Goal: Find specific page/section: Find specific page/section

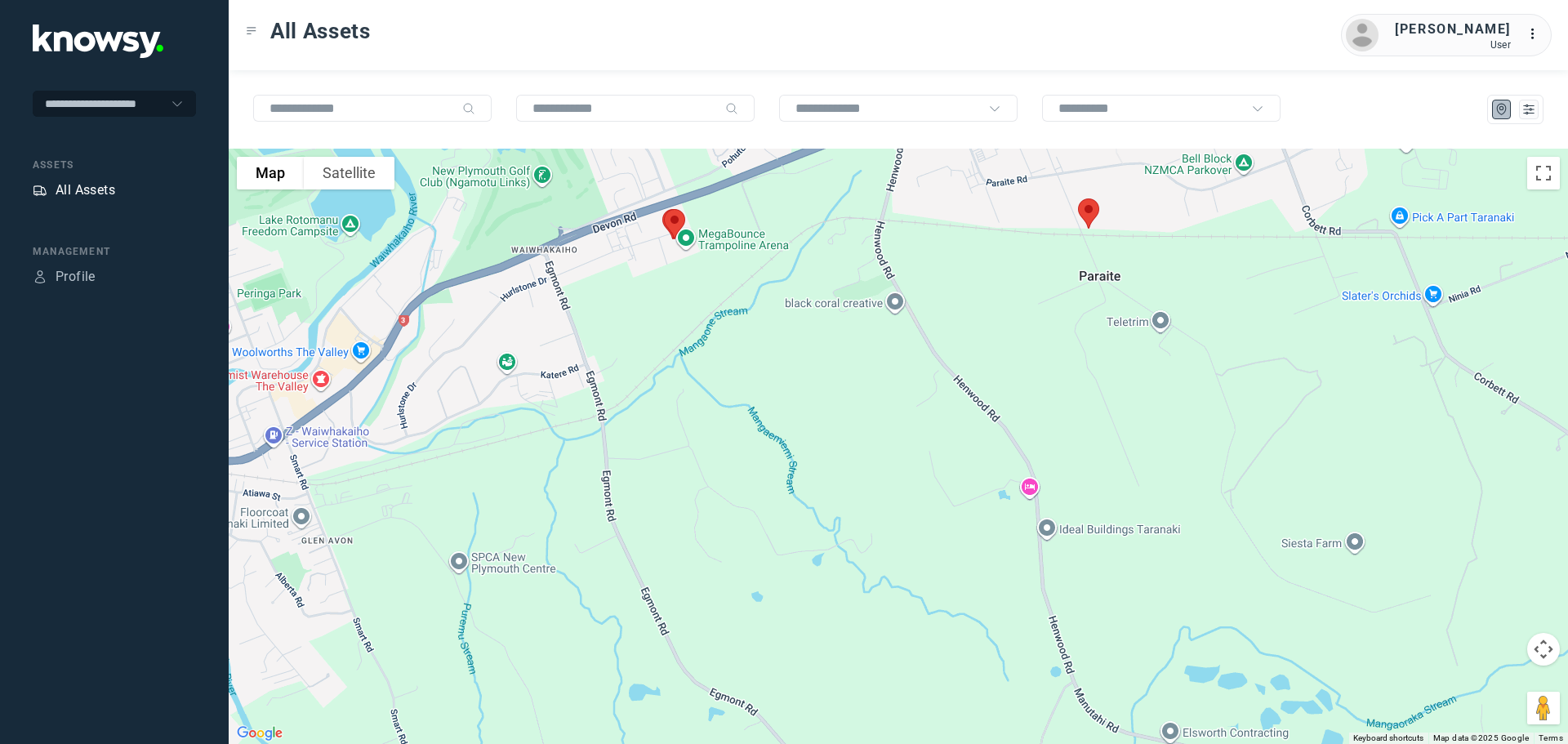
click at [85, 183] on div "All Assets" at bounding box center [85, 189] width 60 height 19
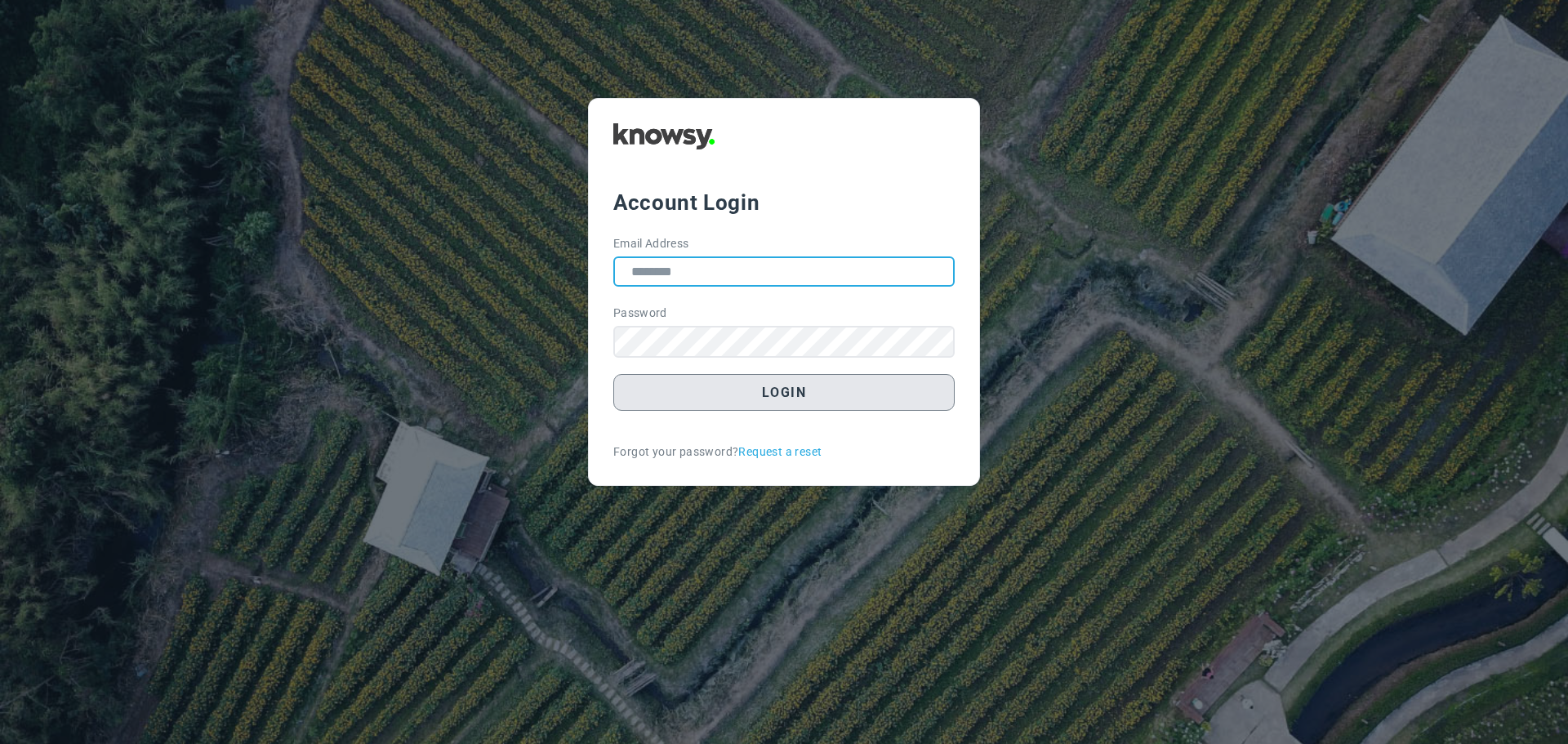
type input "**********"
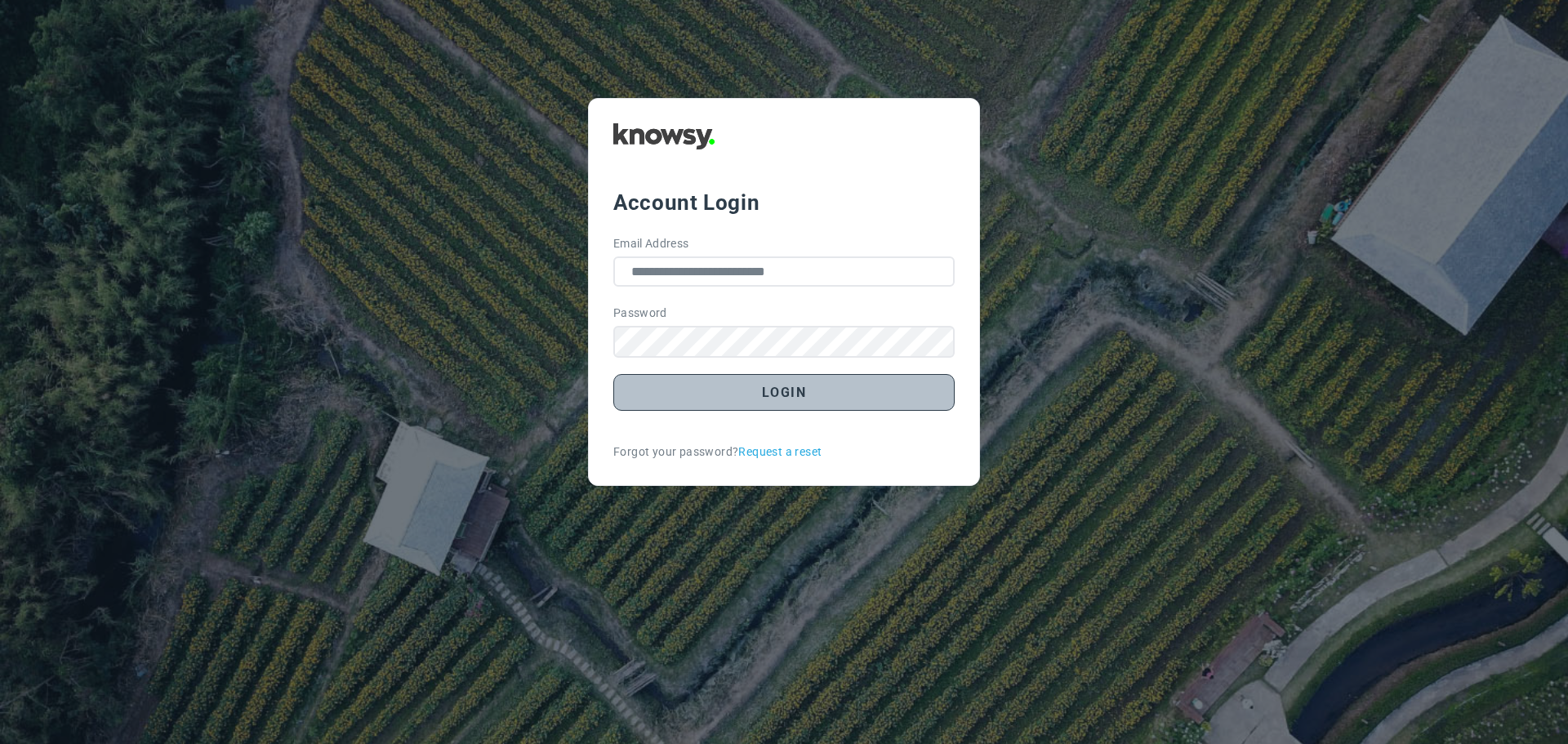
click at [772, 400] on button "Login" at bounding box center [783, 393] width 341 height 37
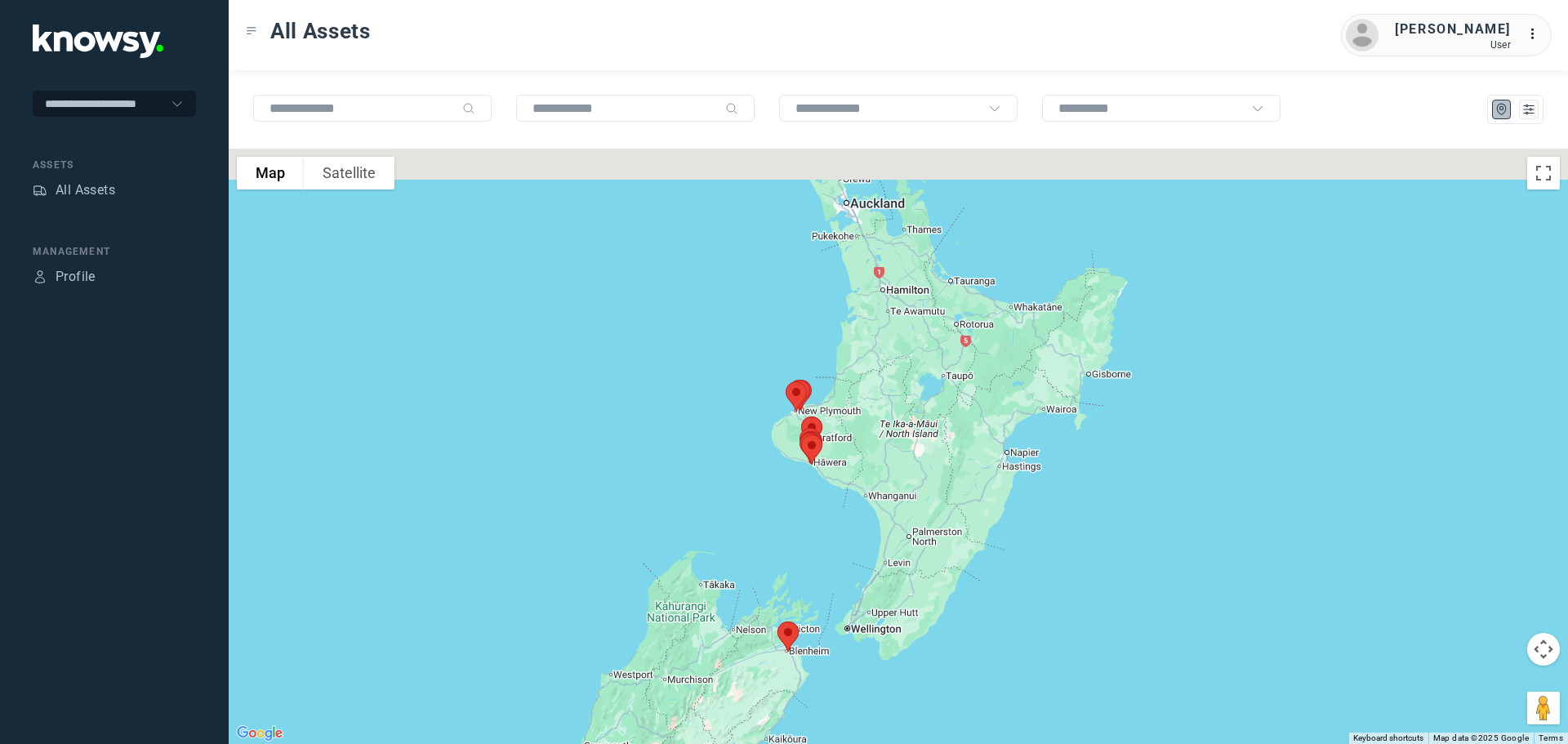
drag, startPoint x: 829, startPoint y: 423, endPoint x: 758, endPoint y: 495, distance: 101.1
click at [758, 495] on div at bounding box center [898, 447] width 1339 height 596
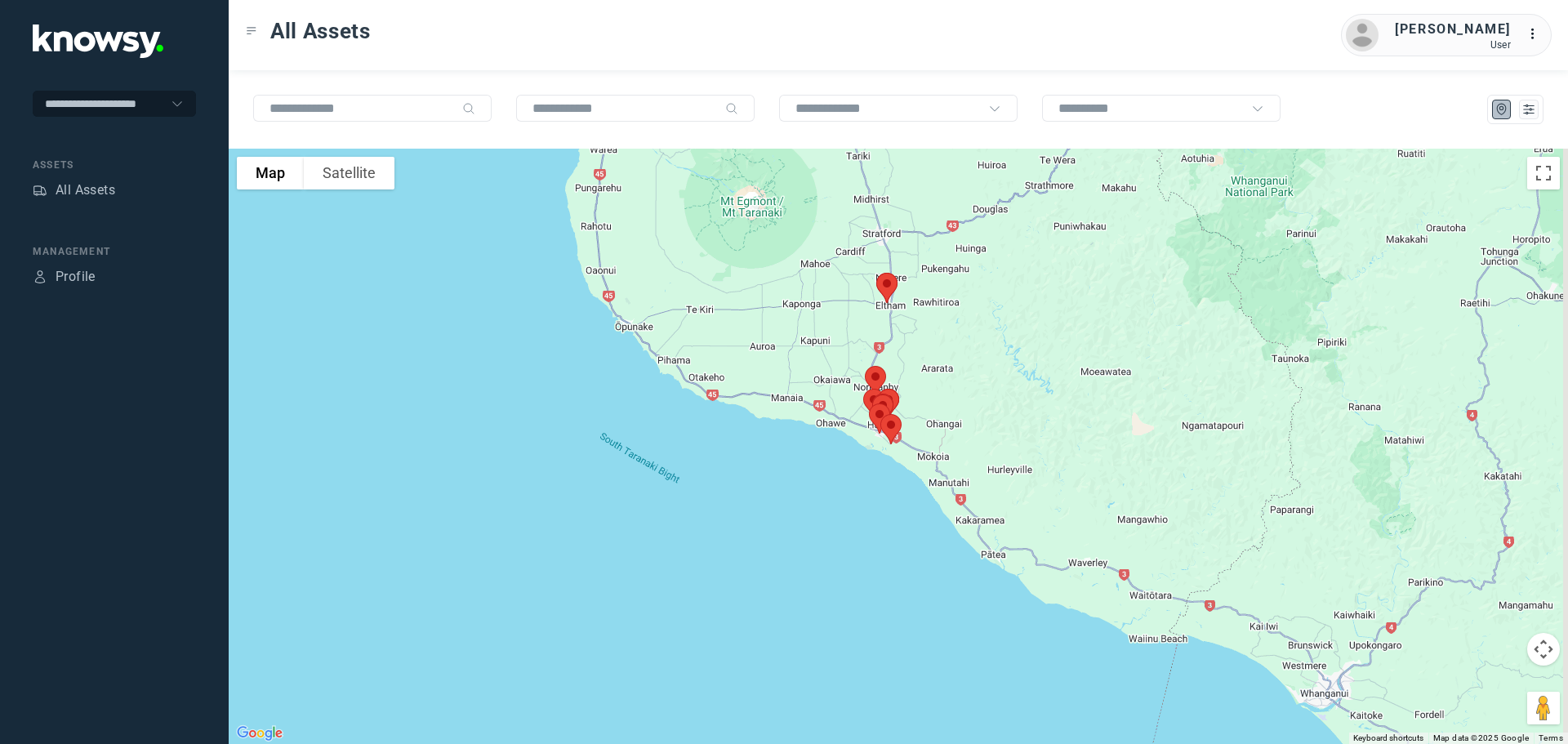
drag, startPoint x: 887, startPoint y: 372, endPoint x: 669, endPoint y: 520, distance: 263.5
click at [667, 567] on div at bounding box center [898, 447] width 1339 height 596
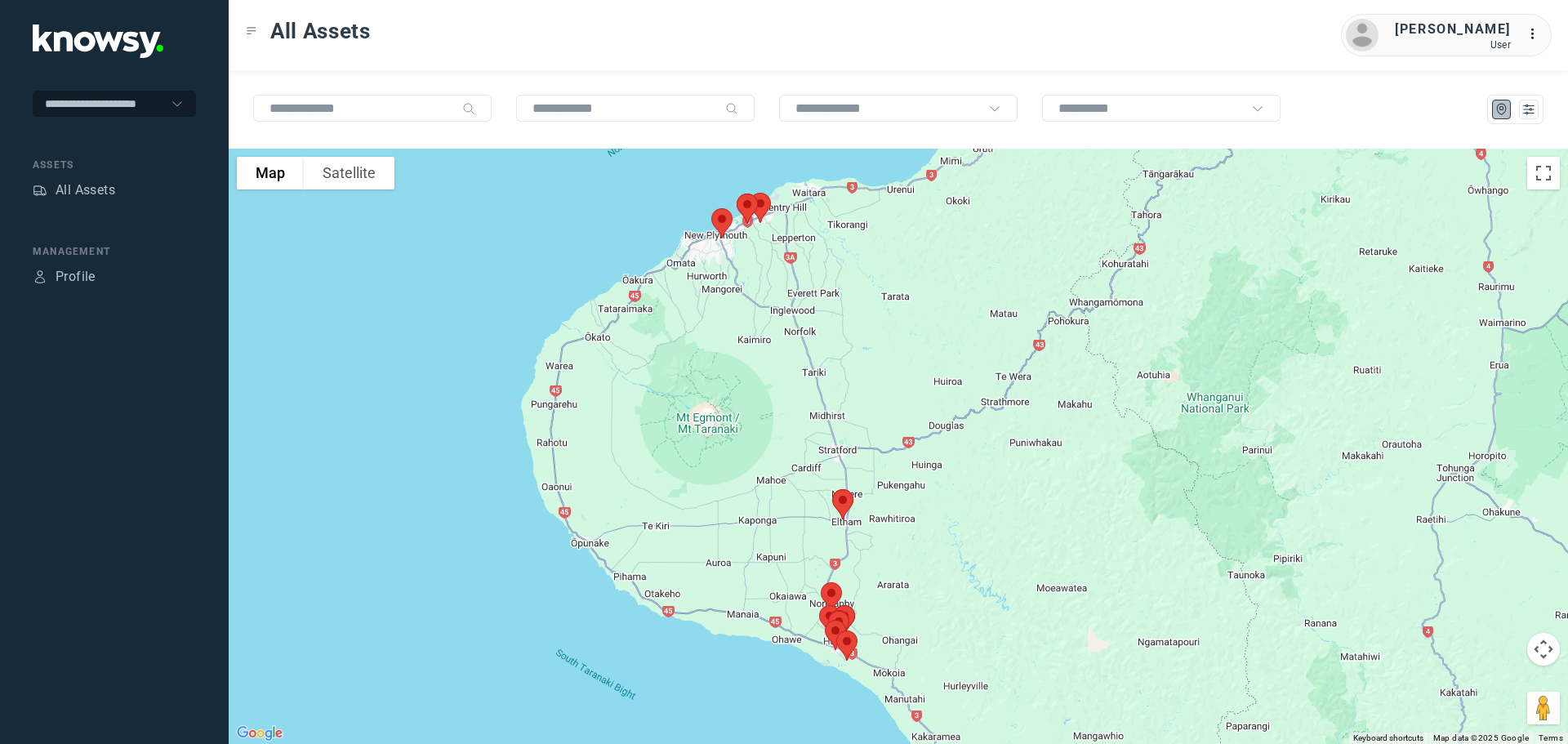
drag, startPoint x: 656, startPoint y: 379, endPoint x: 637, endPoint y: 566, distance: 188.0
click at [637, 566] on div at bounding box center [898, 447] width 1339 height 596
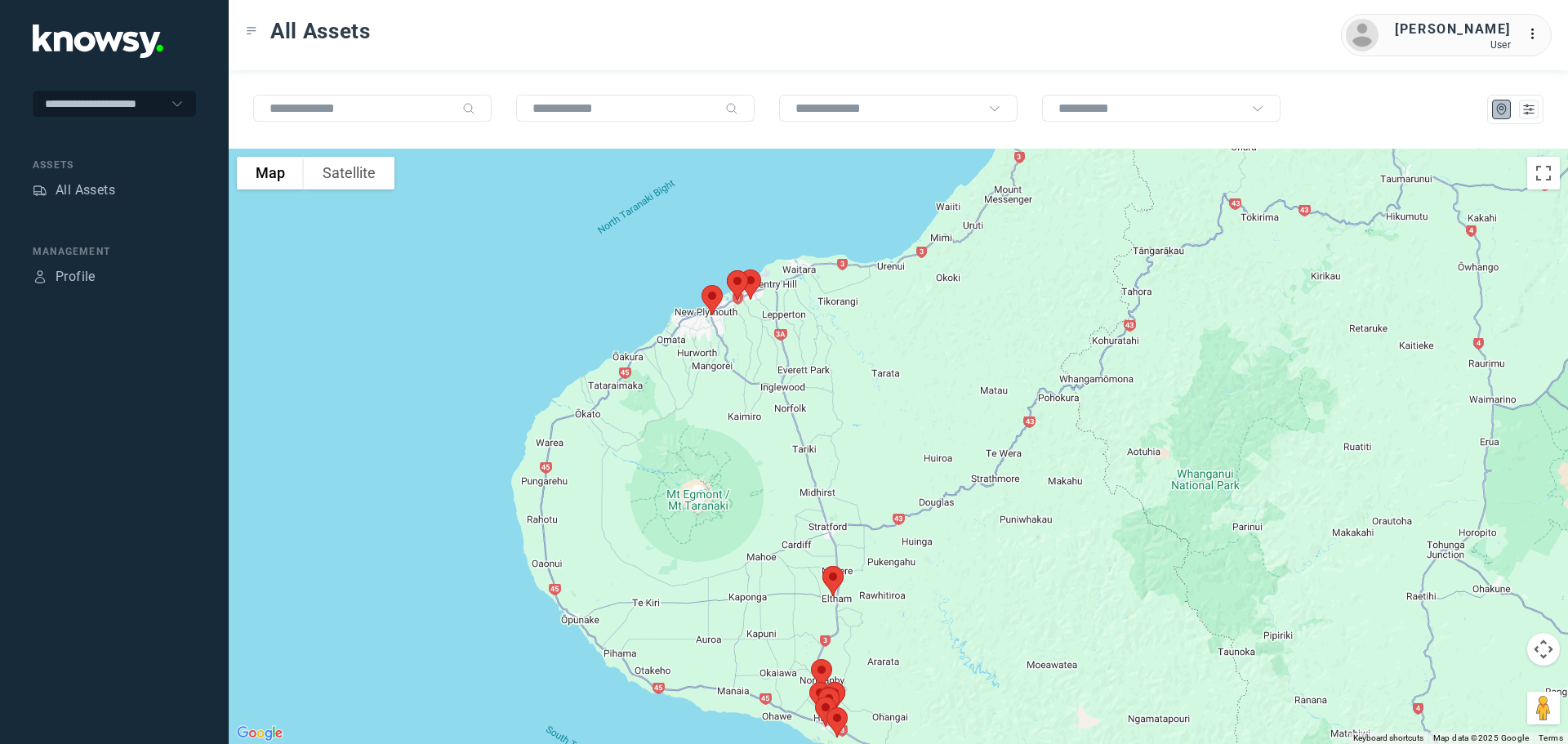
drag, startPoint x: 642, startPoint y: 458, endPoint x: 619, endPoint y: 500, distance: 47.9
click at [619, 500] on div at bounding box center [898, 447] width 1339 height 596
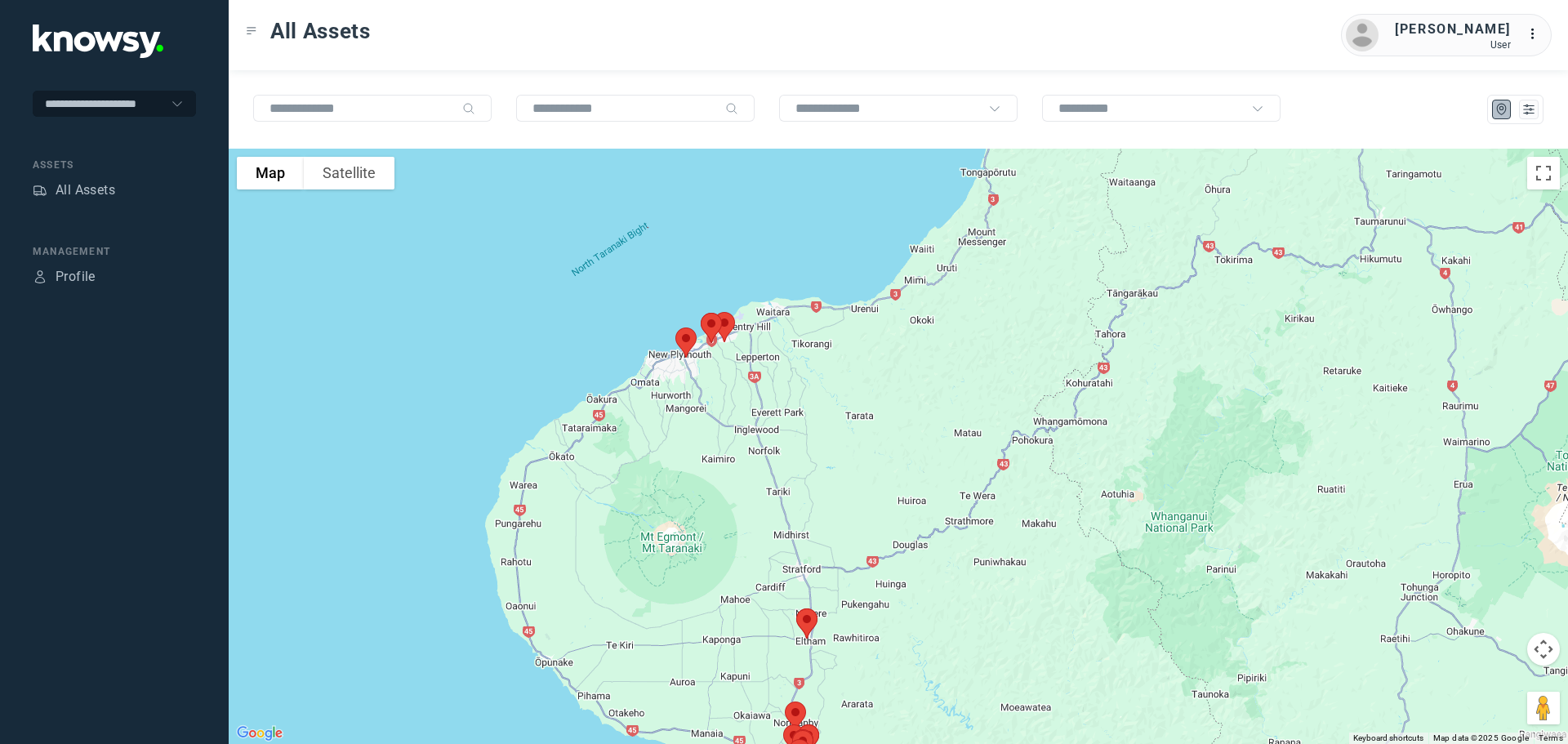
click at [807, 622] on img at bounding box center [806, 624] width 34 height 43
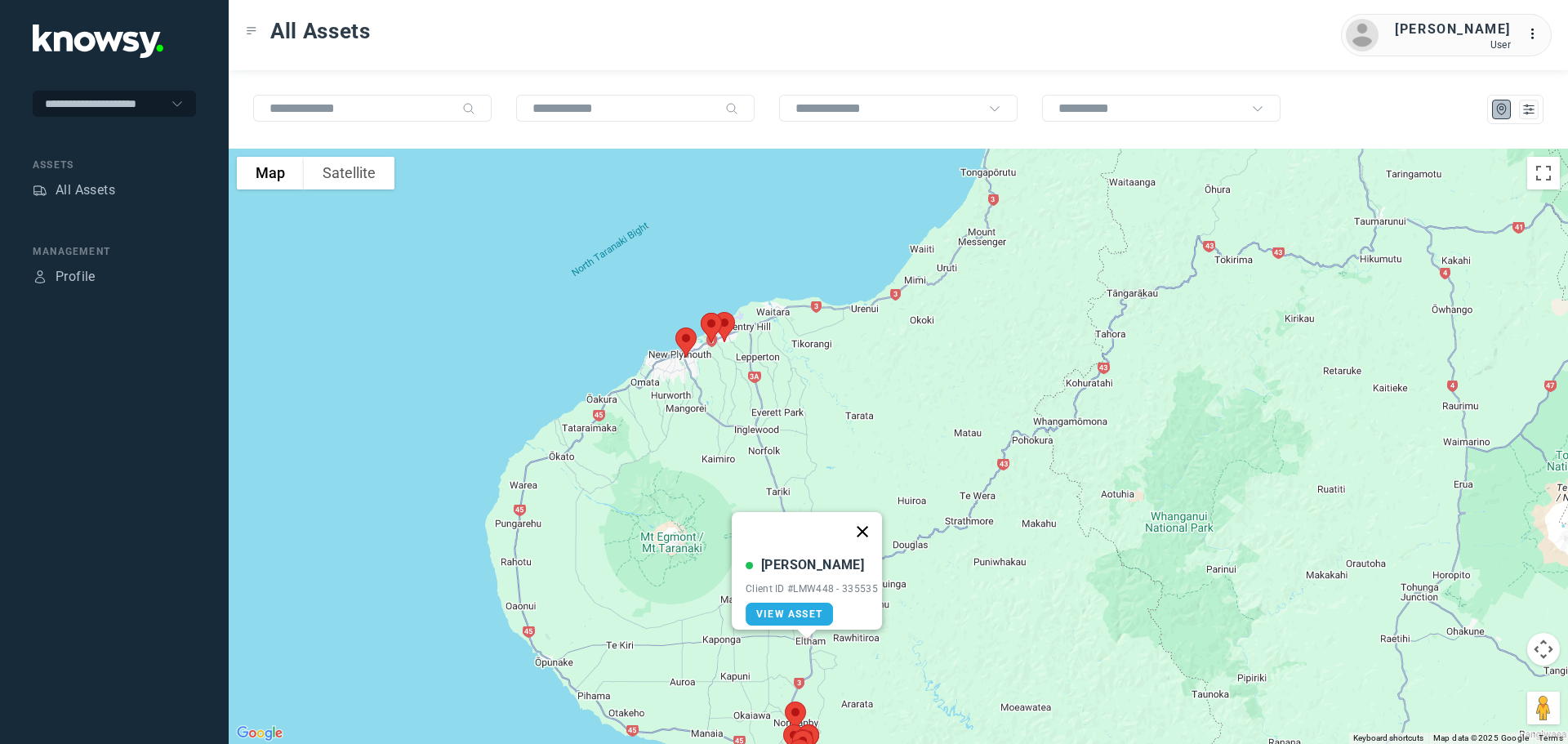
click at [863, 524] on button "Close" at bounding box center [862, 532] width 40 height 40
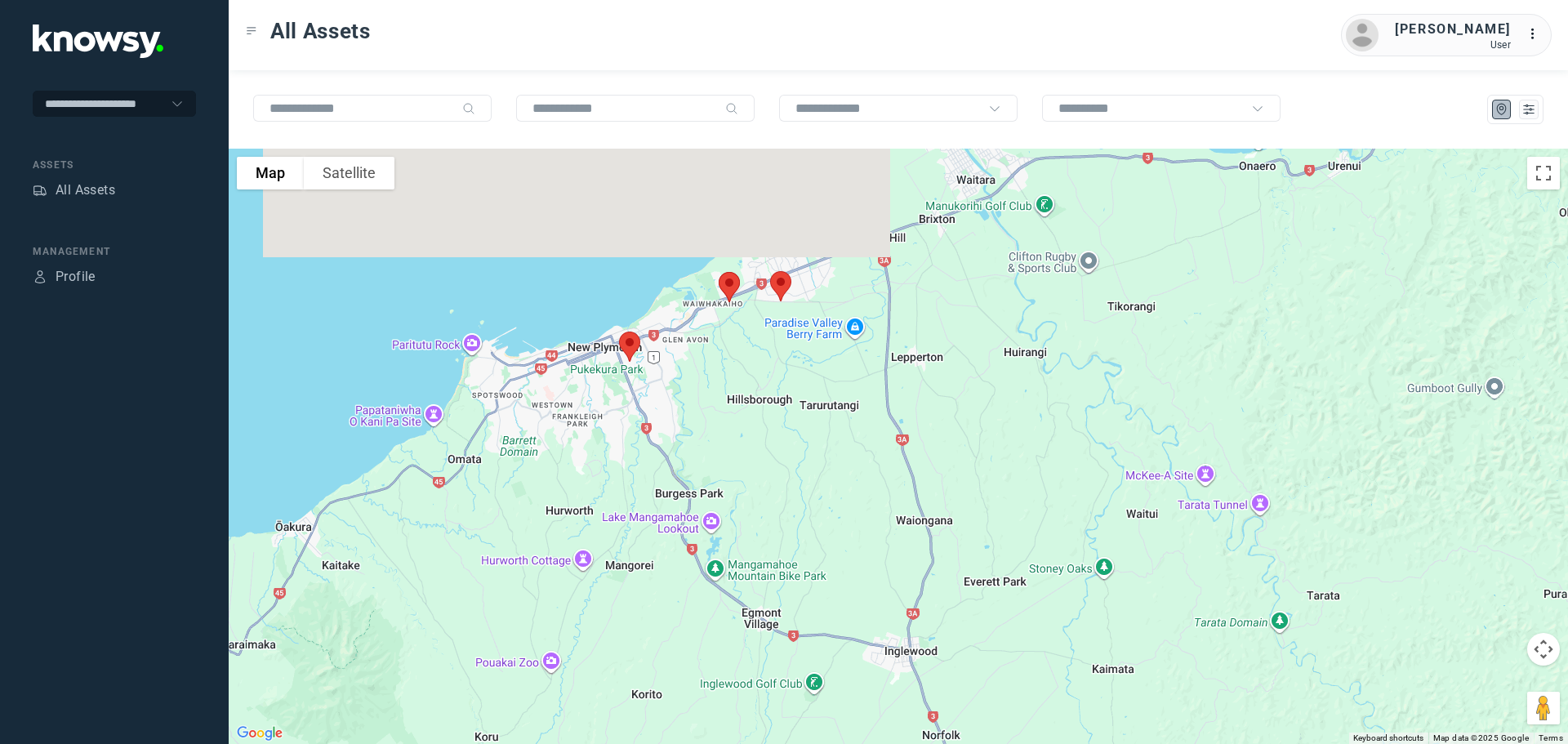
drag, startPoint x: 686, startPoint y: 315, endPoint x: 619, endPoint y: 620, distance: 312.3
click at [608, 635] on div "To navigate, press the arrow keys." at bounding box center [898, 447] width 1339 height 596
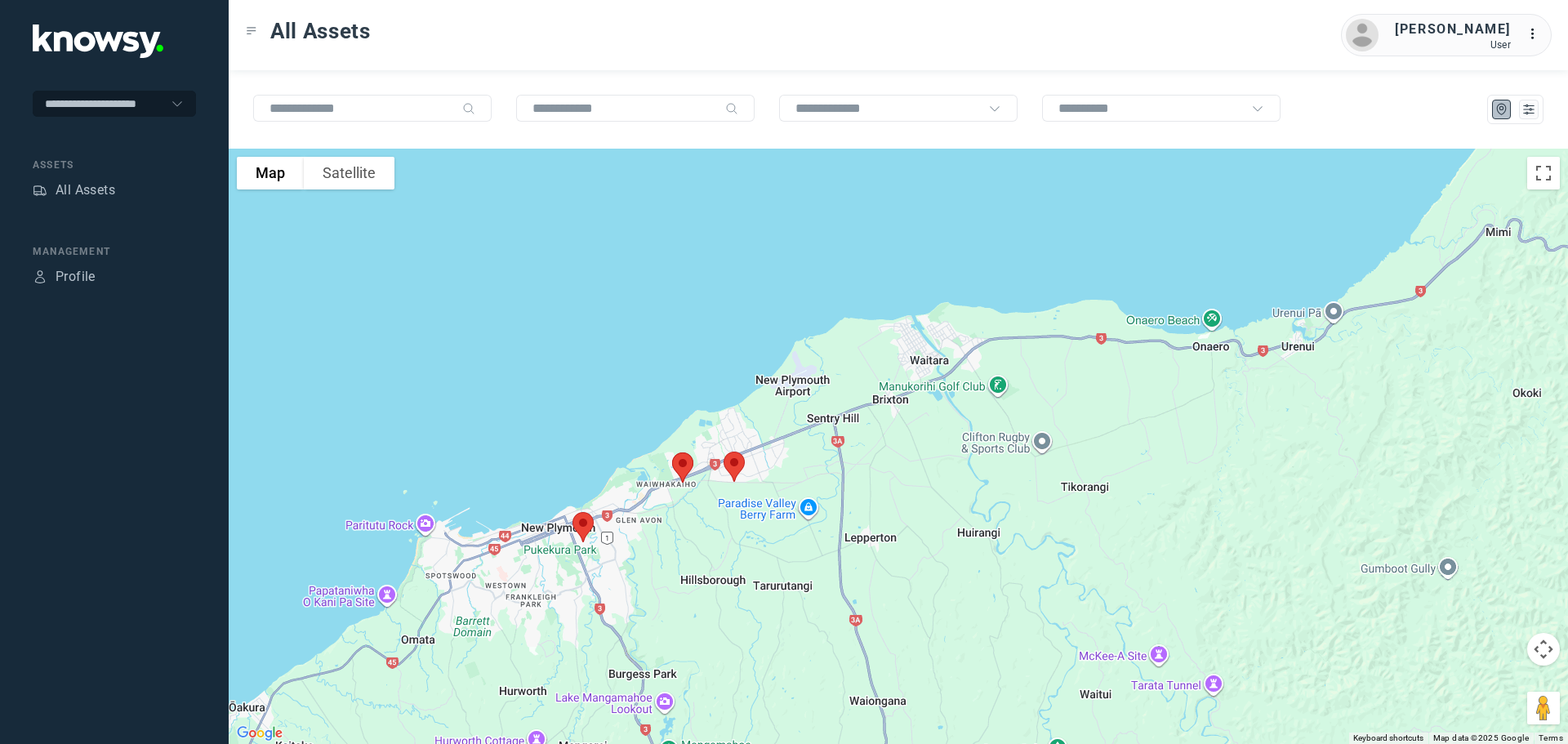
drag, startPoint x: 687, startPoint y: 565, endPoint x: 691, endPoint y: 612, distance: 47.2
click at [691, 612] on div "To navigate, press the arrow keys." at bounding box center [898, 447] width 1339 height 596
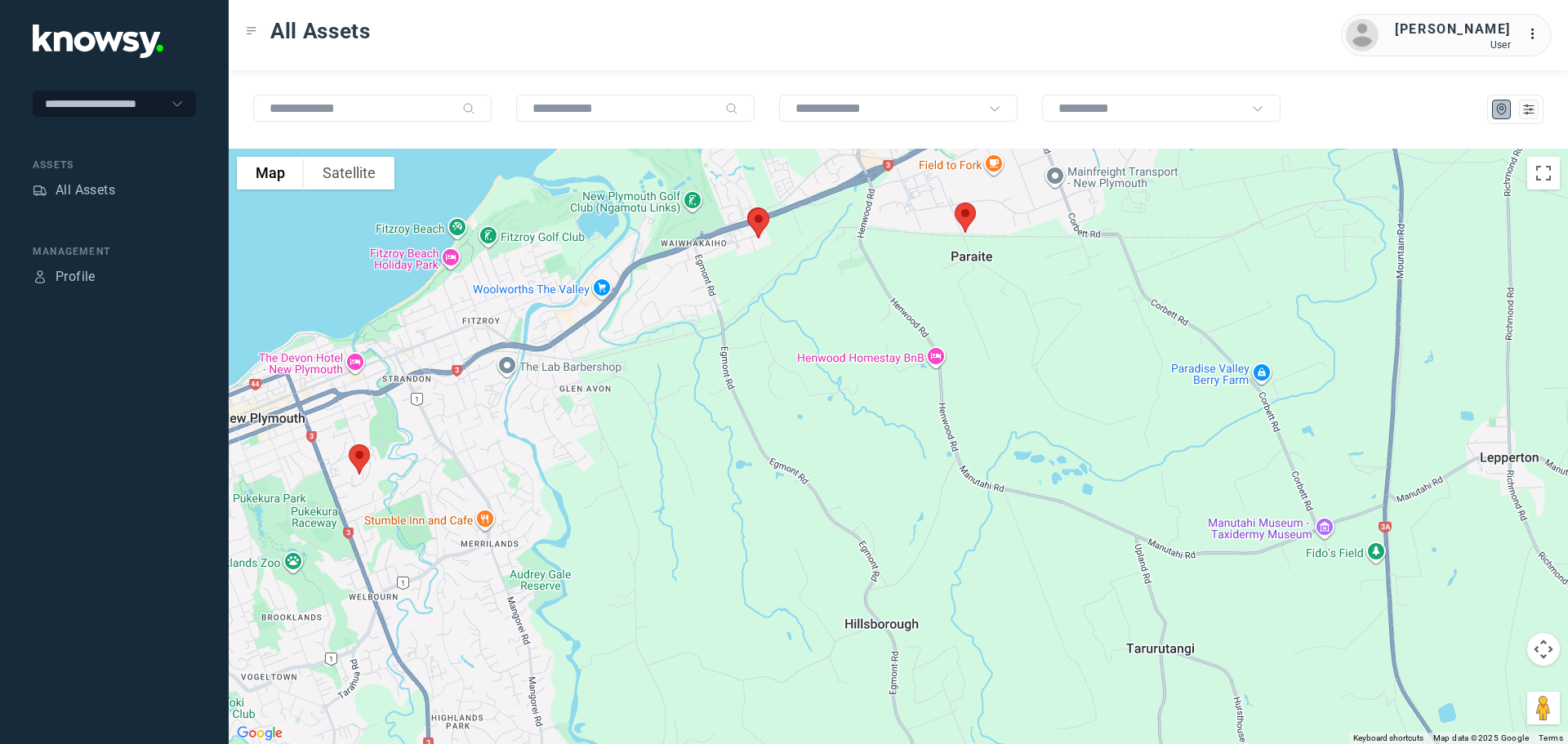
drag, startPoint x: 646, startPoint y: 578, endPoint x: 720, endPoint y: 509, distance: 101.2
click at [720, 509] on div "To navigate, press the arrow keys." at bounding box center [898, 447] width 1339 height 596
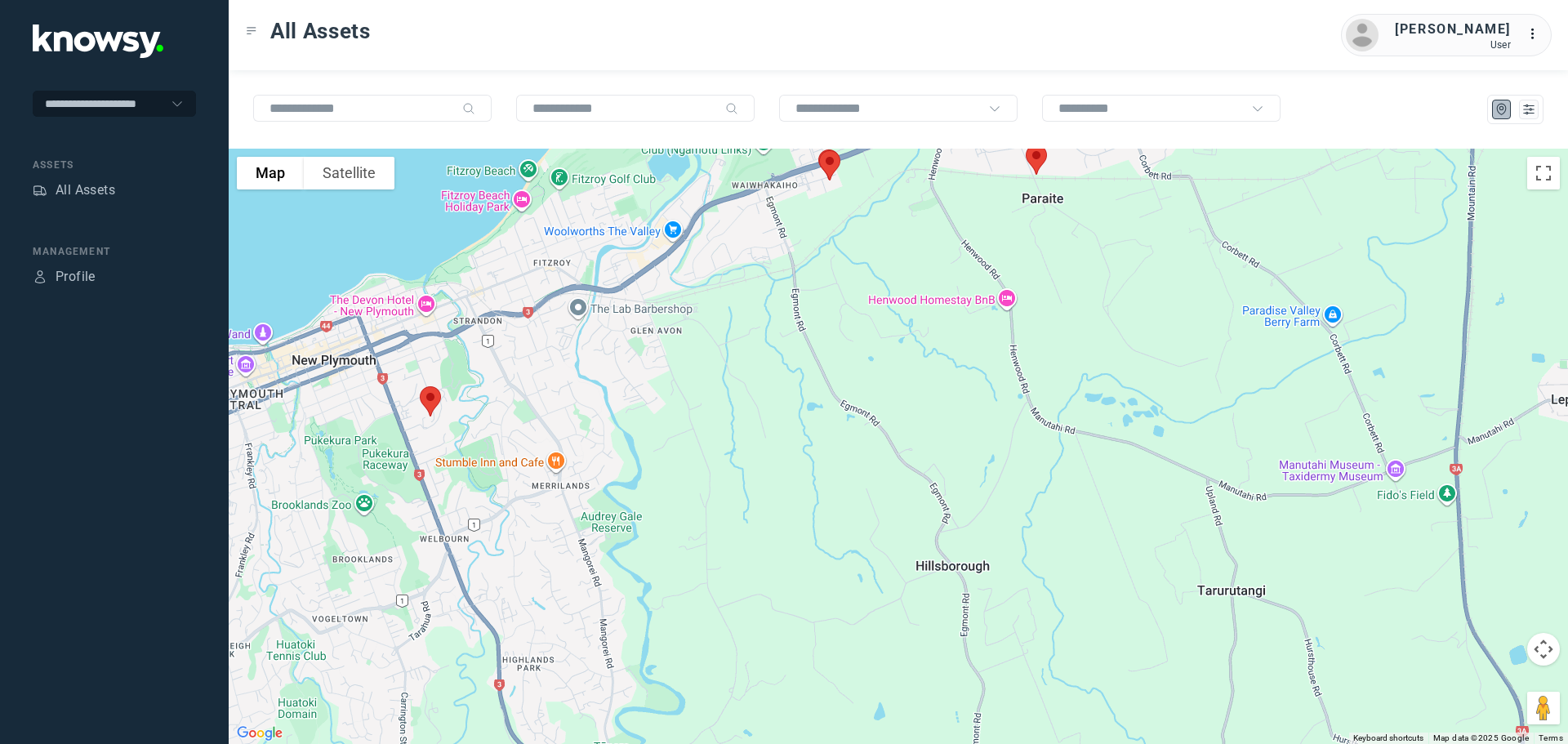
click at [428, 399] on img at bounding box center [430, 401] width 34 height 43
click at [487, 300] on button "Close" at bounding box center [484, 309] width 40 height 40
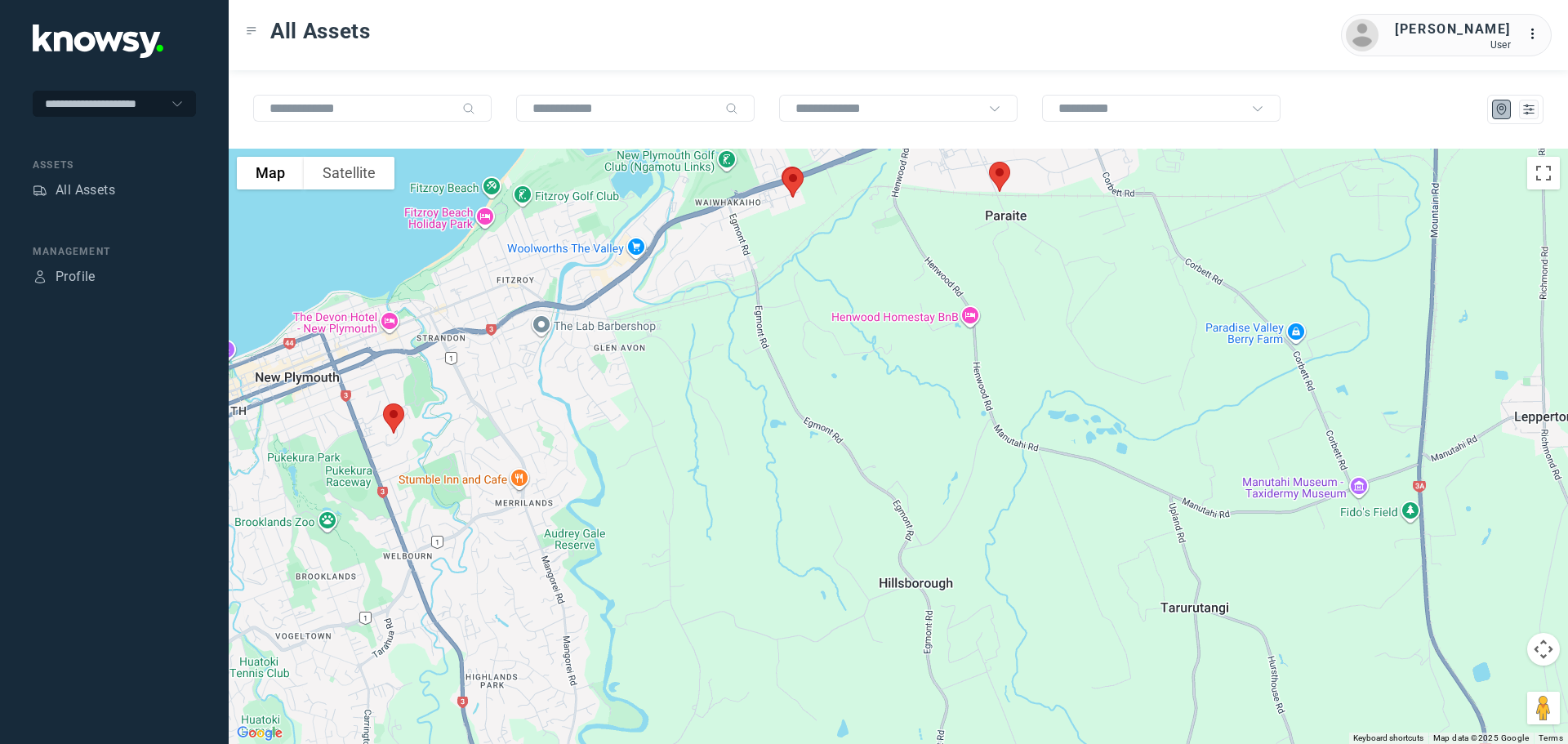
click at [793, 180] on img at bounding box center [792, 182] width 34 height 43
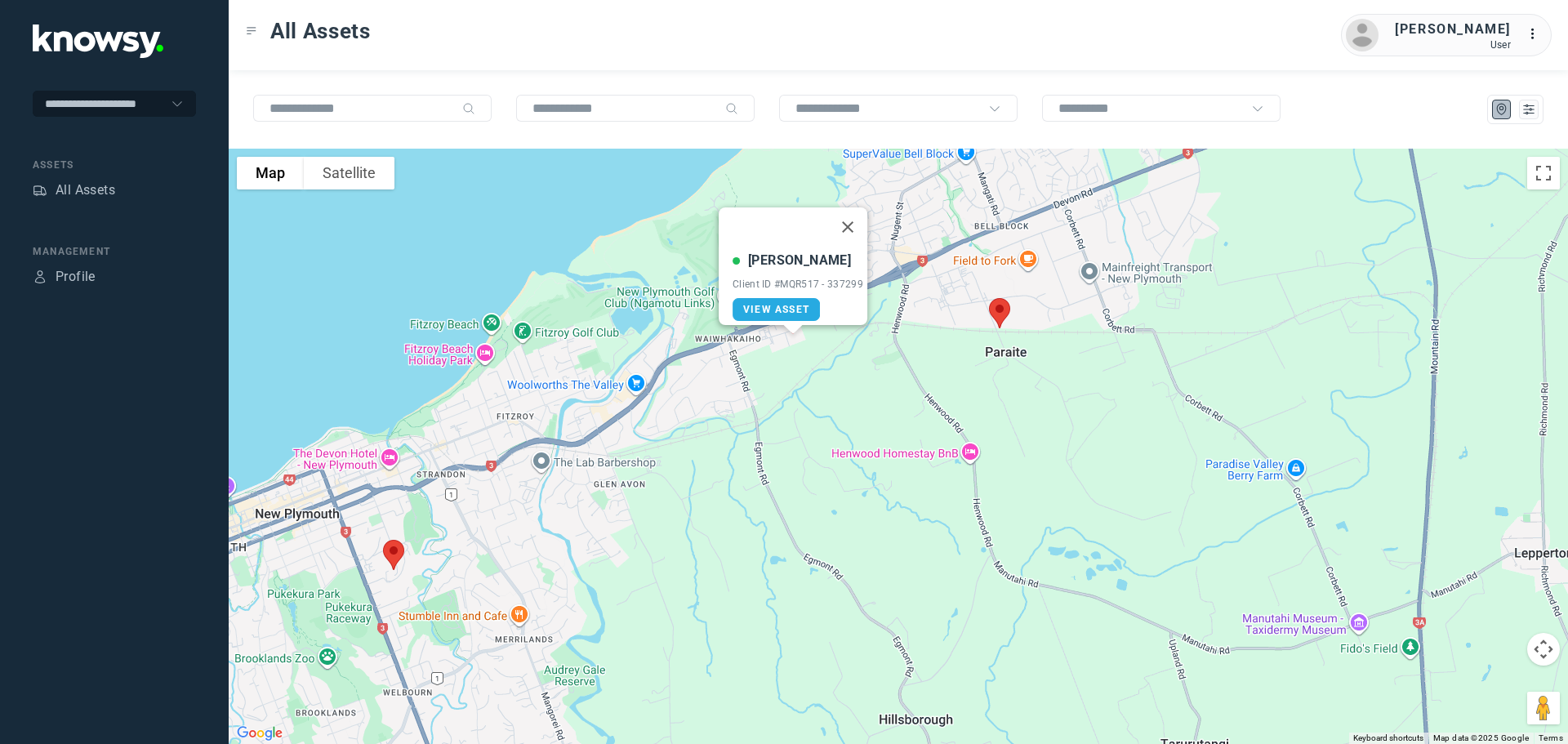
click at [1002, 306] on img at bounding box center [999, 313] width 34 height 43
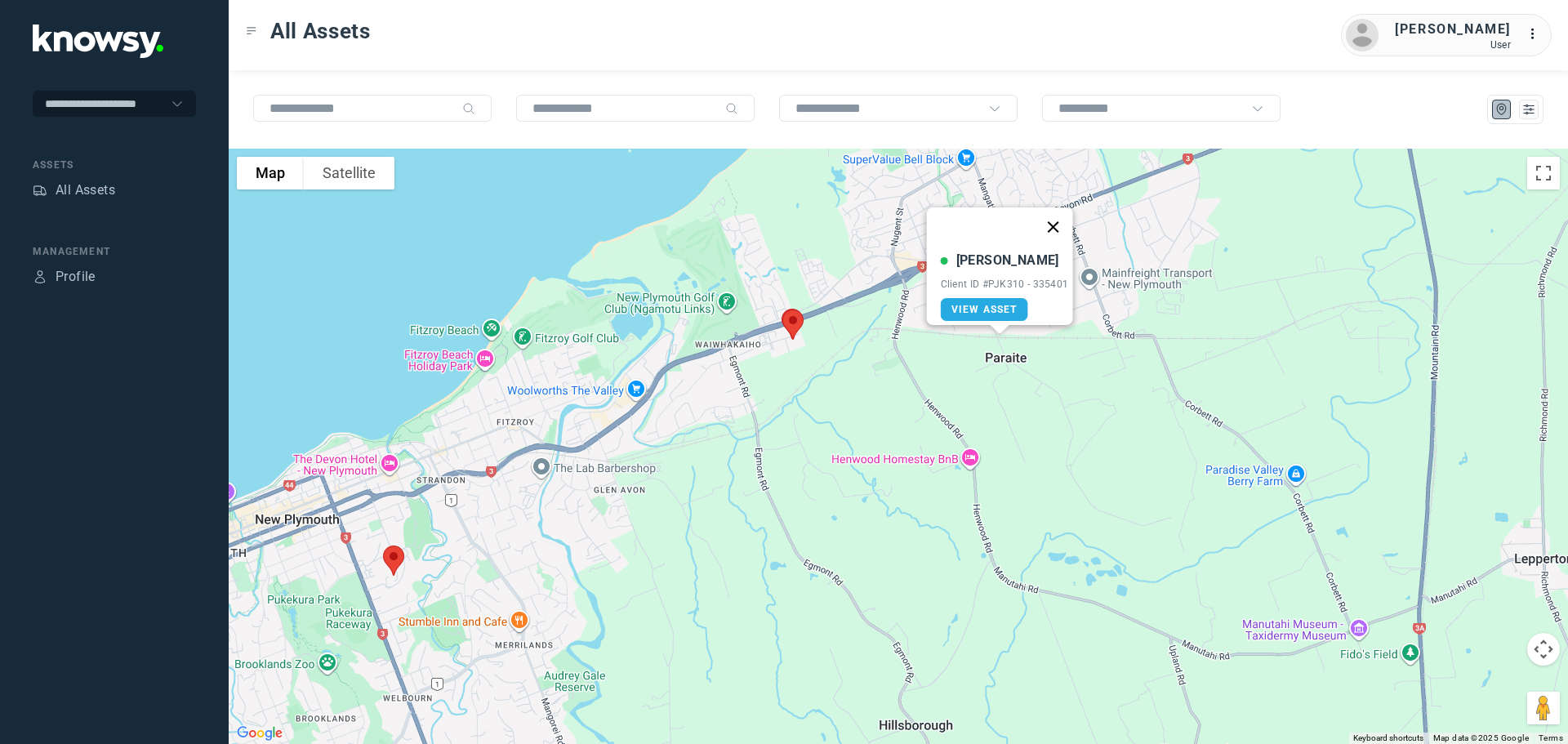
click at [1055, 218] on button "Close" at bounding box center [1052, 227] width 40 height 40
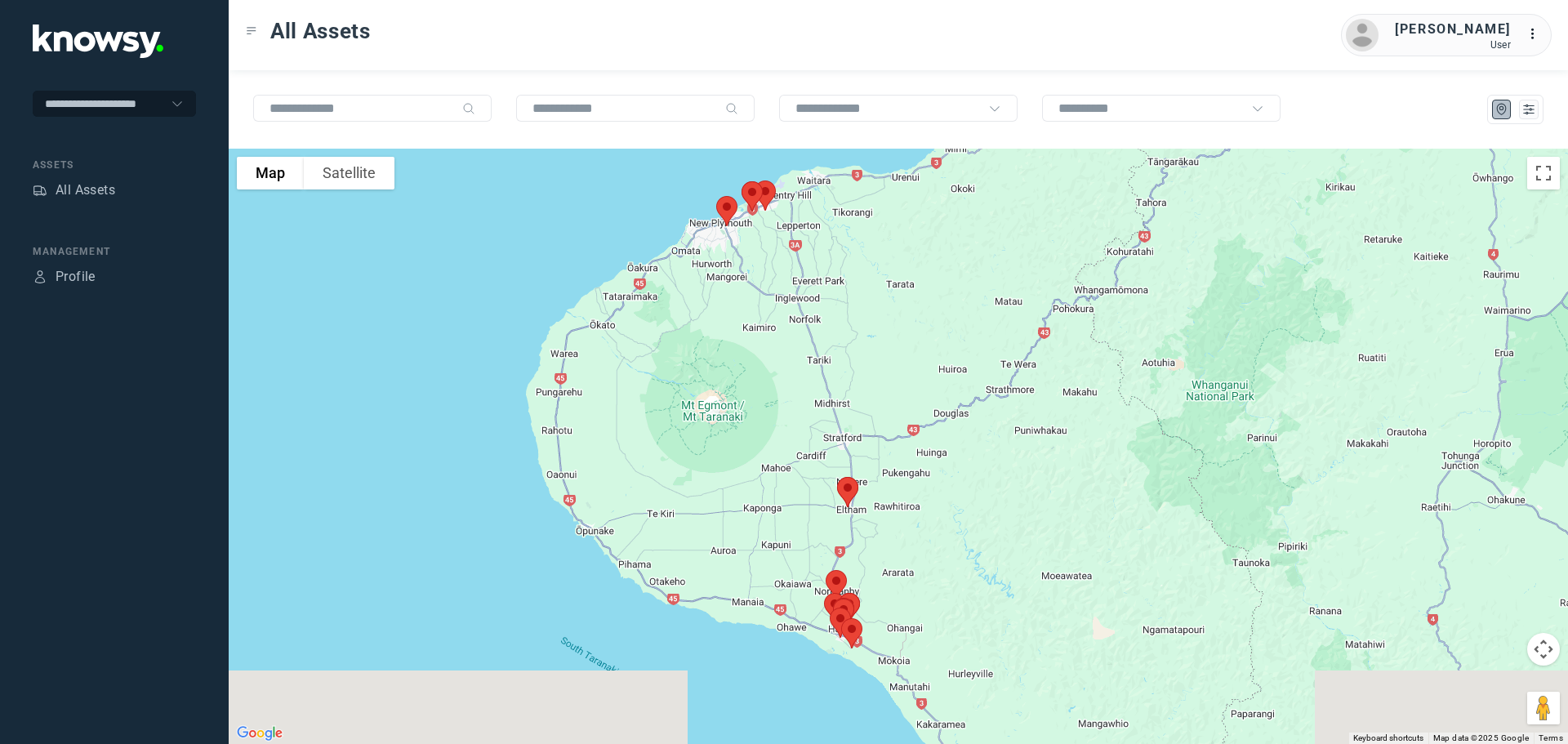
drag, startPoint x: 819, startPoint y: 586, endPoint x: 788, endPoint y: 316, distance: 271.8
click at [790, 322] on div at bounding box center [898, 447] width 1339 height 596
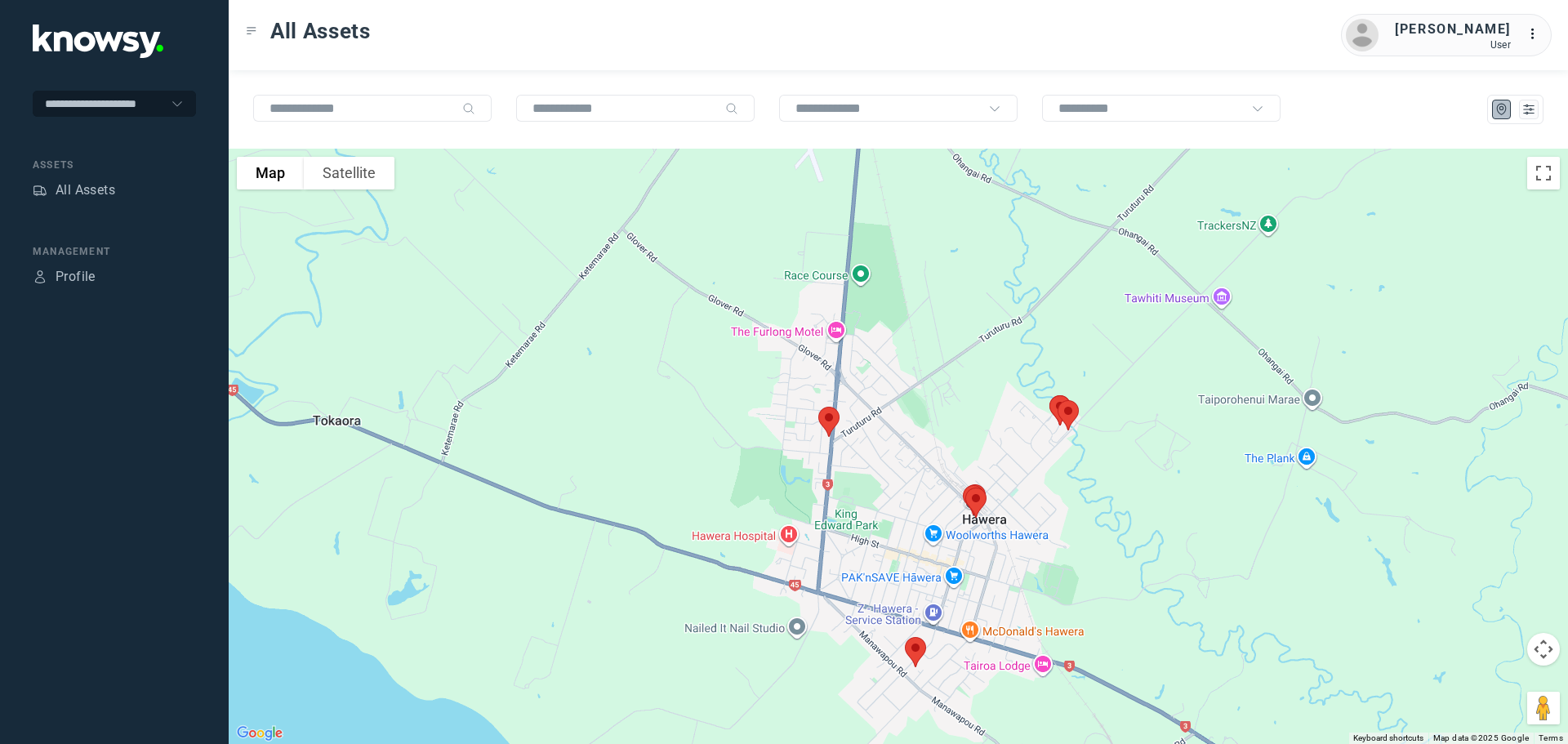
drag, startPoint x: 811, startPoint y: 351, endPoint x: 788, endPoint y: 483, distance: 134.0
click at [788, 483] on div at bounding box center [898, 447] width 1339 height 596
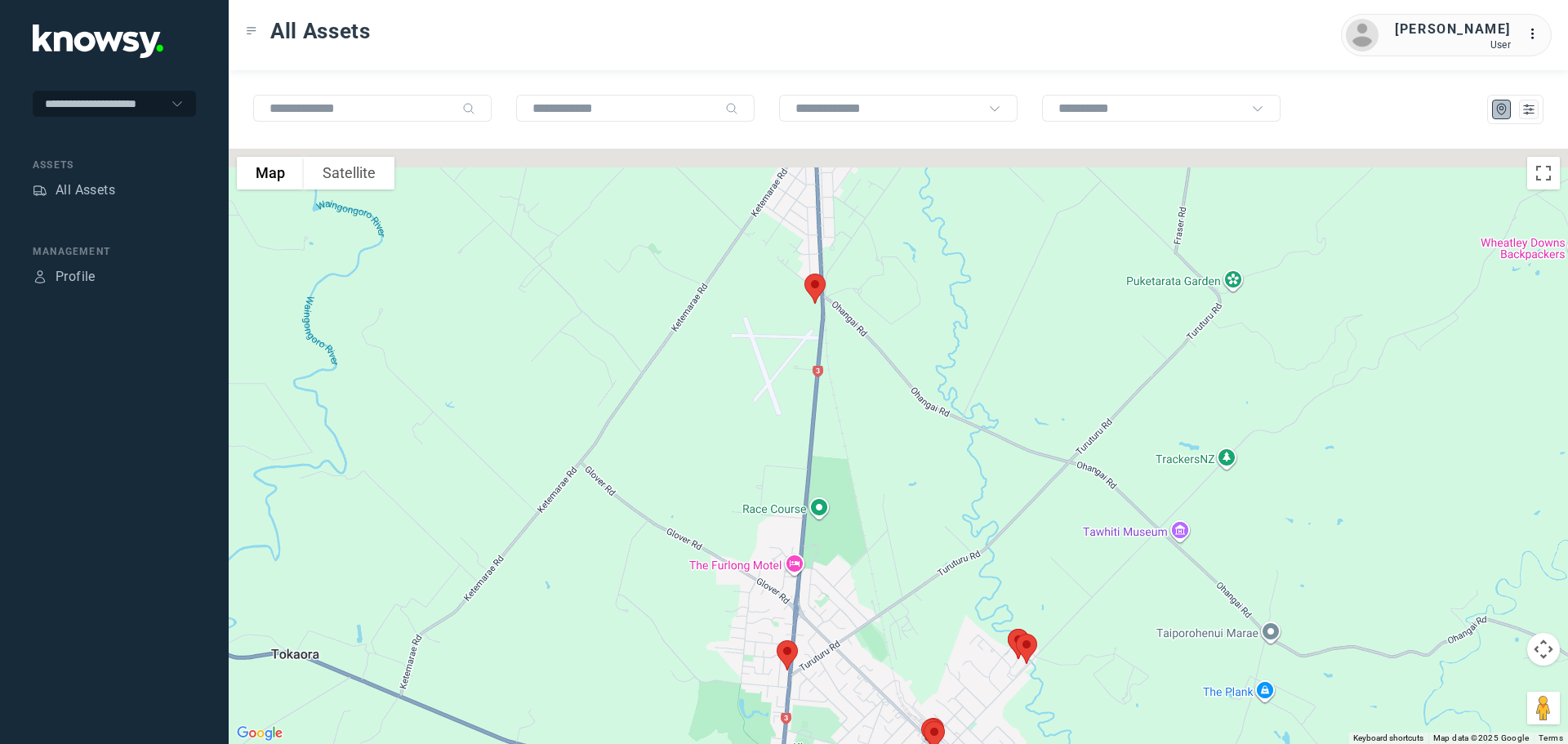
drag, startPoint x: 824, startPoint y: 360, endPoint x: 810, endPoint y: 403, distance: 45.2
click at [810, 403] on div at bounding box center [898, 447] width 1339 height 596
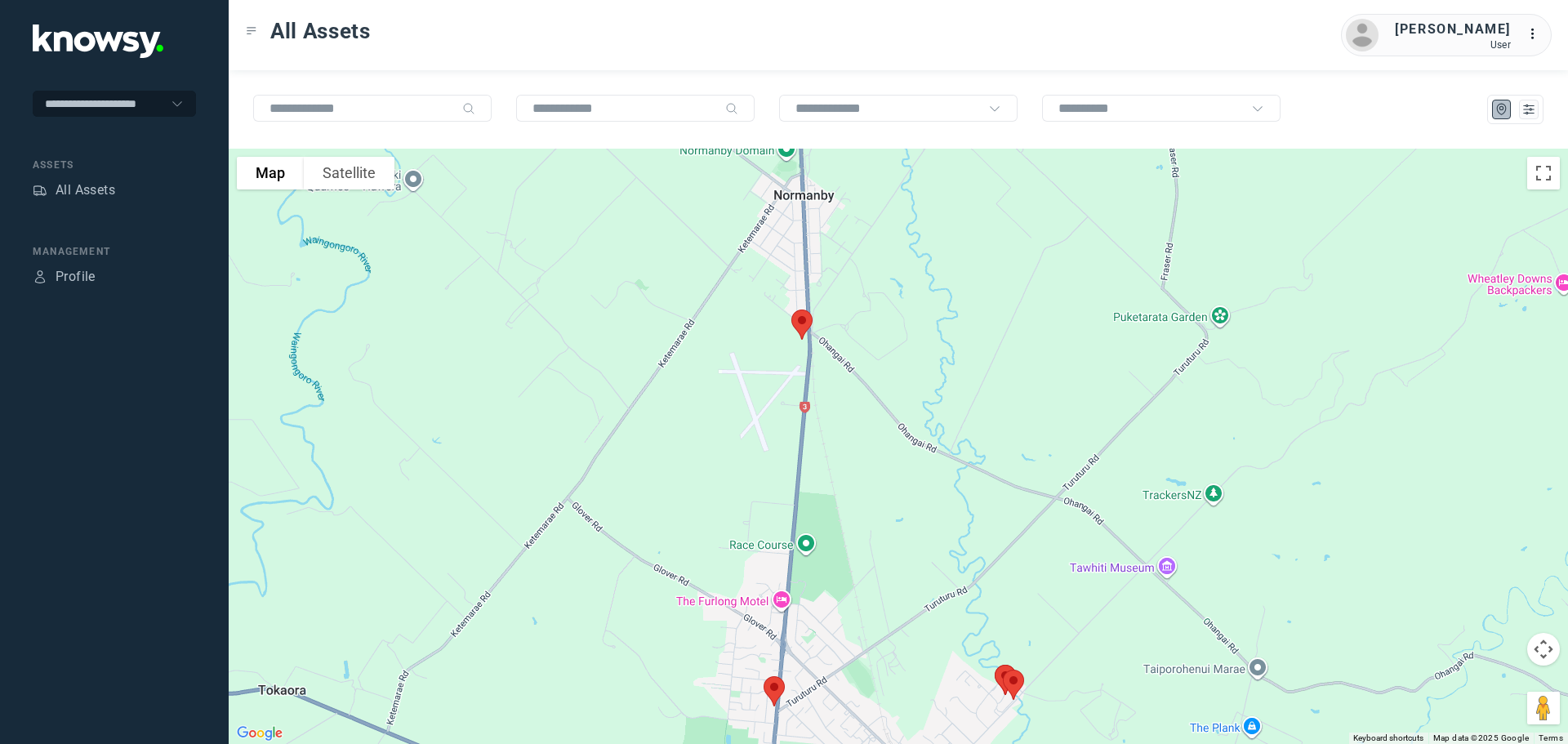
click at [806, 321] on img at bounding box center [801, 325] width 34 height 43
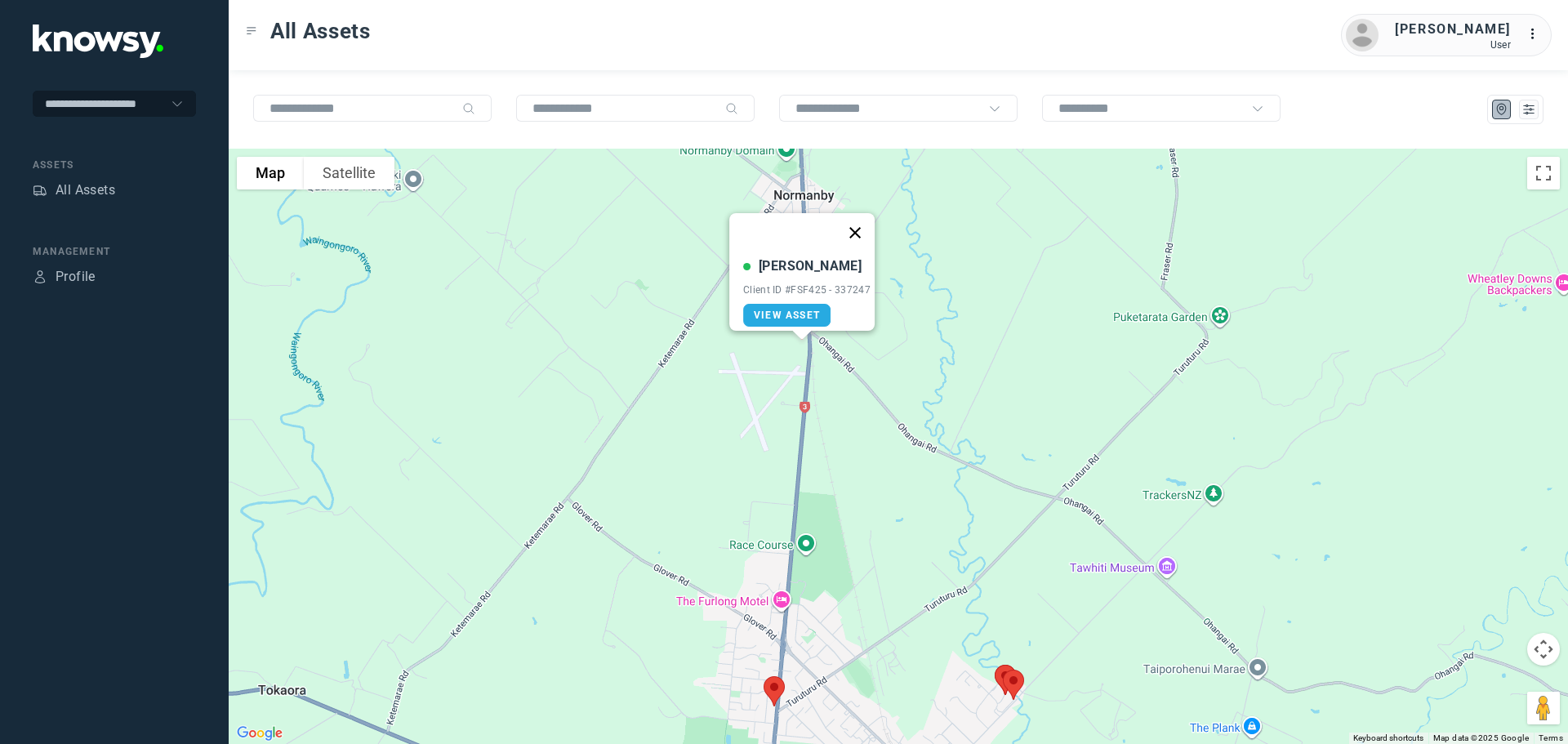
click at [858, 223] on button "Close" at bounding box center [855, 233] width 40 height 40
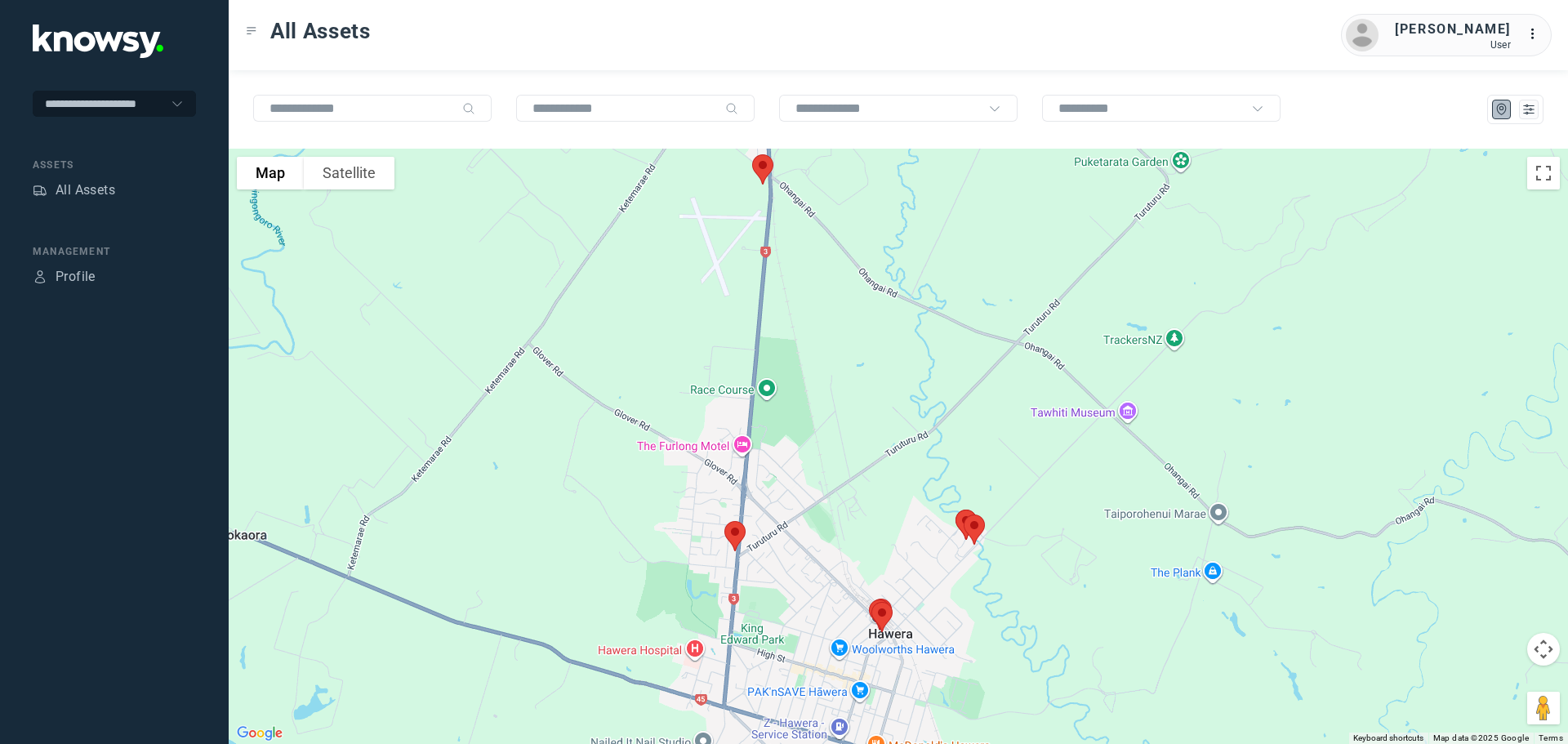
drag, startPoint x: 891, startPoint y: 480, endPoint x: 848, endPoint y: 380, distance: 108.9
click at [860, 365] on div at bounding box center [898, 447] width 1339 height 596
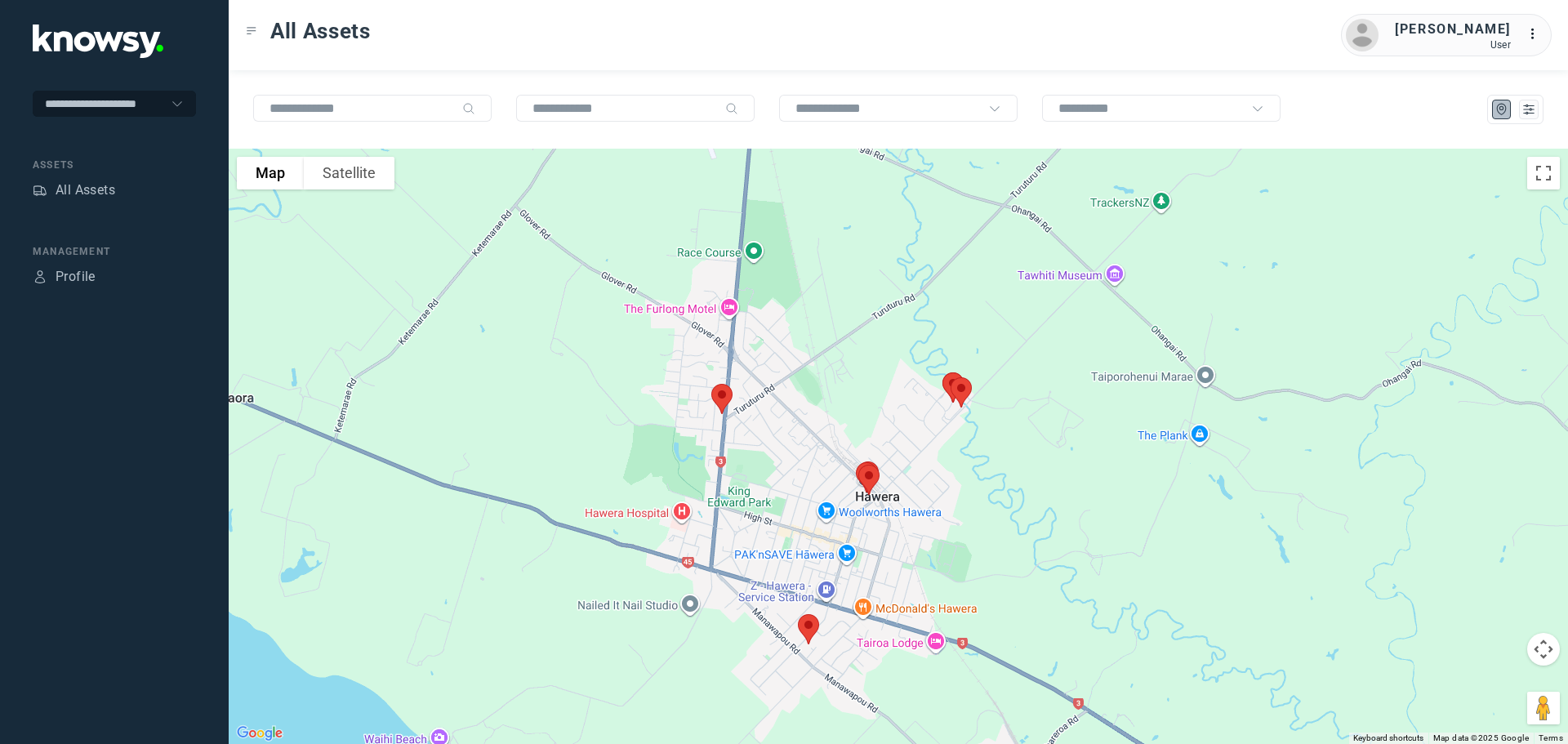
drag, startPoint x: 802, startPoint y: 430, endPoint x: 799, endPoint y: 337, distance: 93.0
click at [799, 338] on div at bounding box center [898, 447] width 1339 height 596
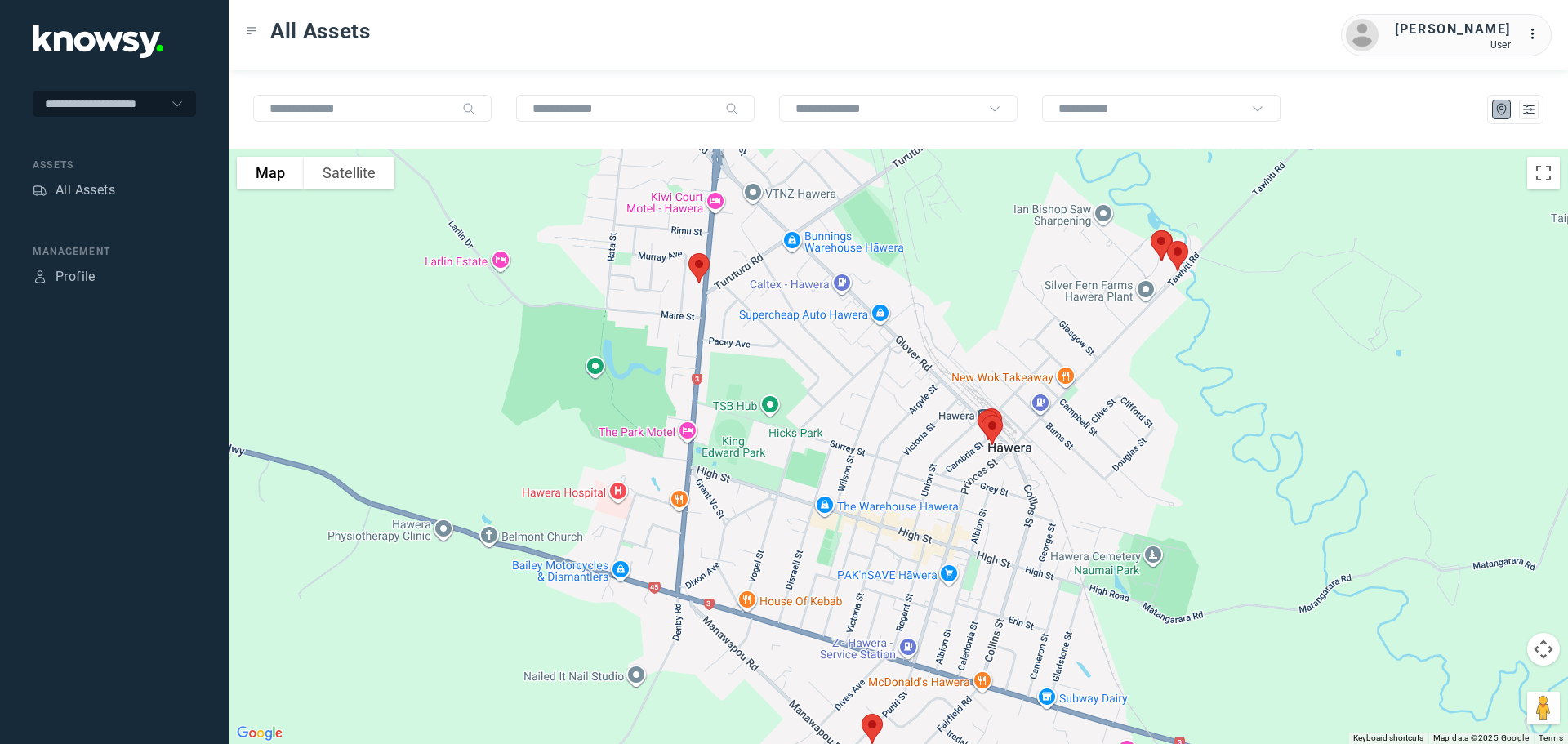
click at [696, 269] on img at bounding box center [699, 268] width 34 height 43
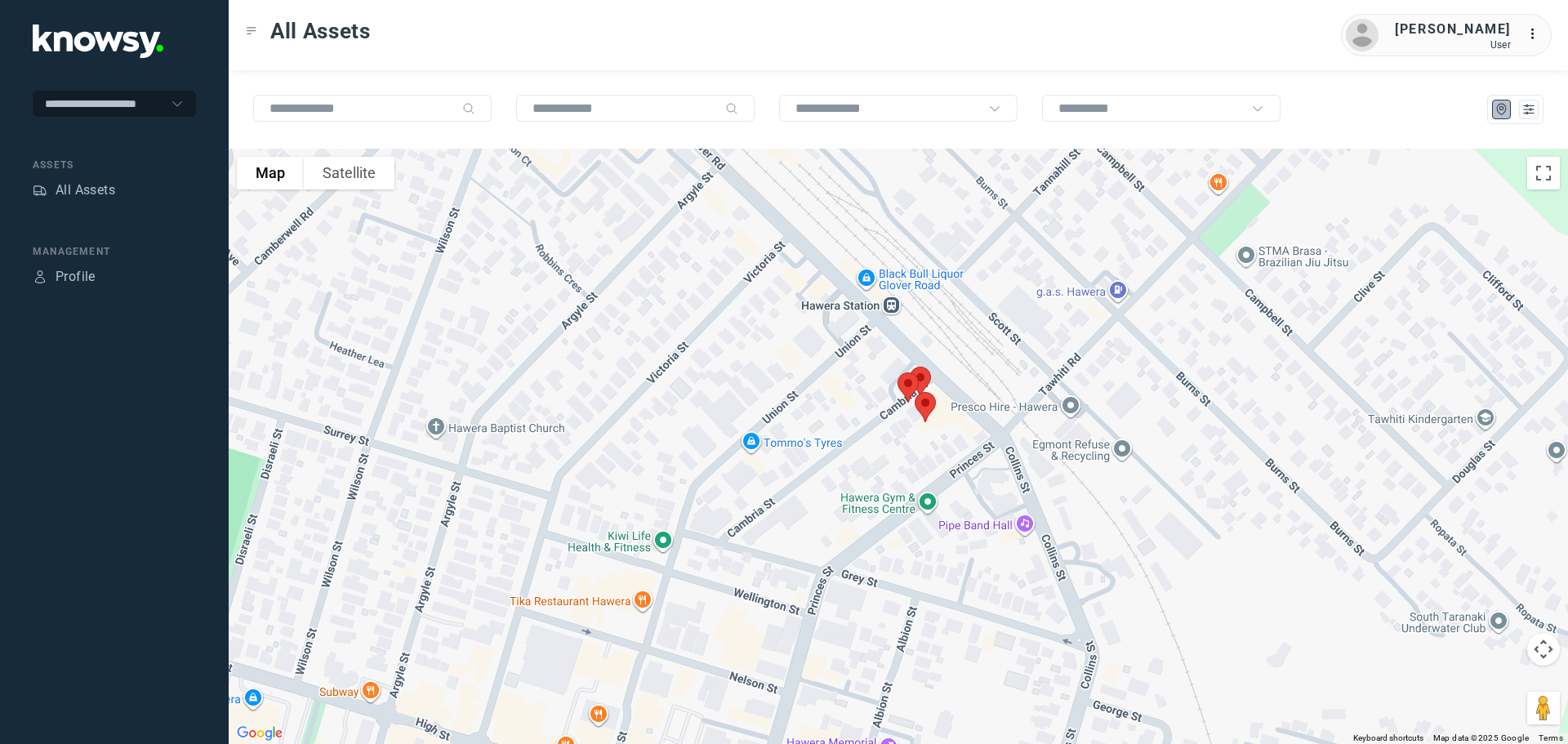
drag, startPoint x: 887, startPoint y: 581, endPoint x: 926, endPoint y: 449, distance: 137.6
click at [926, 450] on div "[PERSON_NAME] Client ID #QBL358 - 341616 View Asset" at bounding box center [898, 447] width 1339 height 596
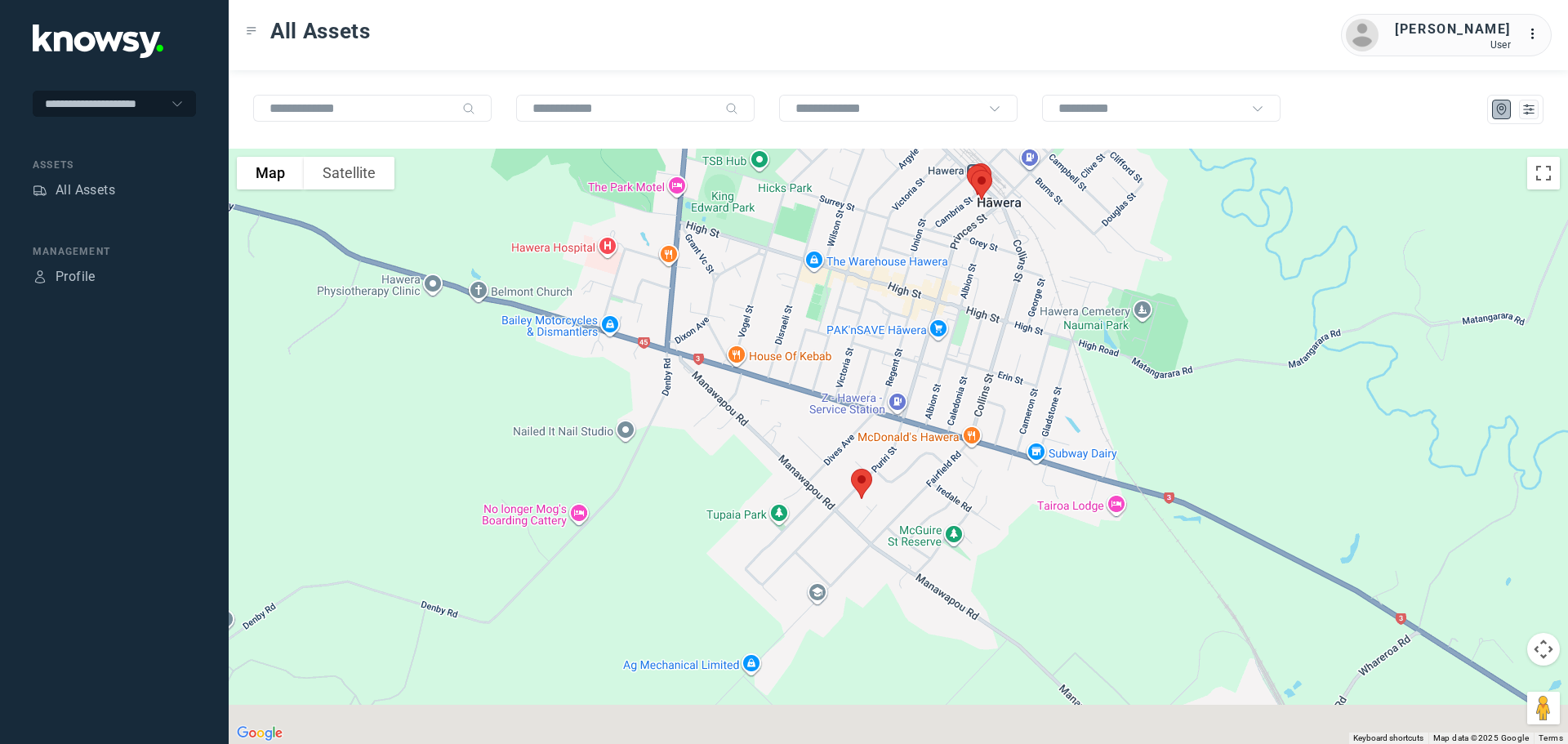
drag, startPoint x: 821, startPoint y: 538, endPoint x: 823, endPoint y: 337, distance: 201.0
click at [823, 338] on div "[PERSON_NAME] Client ID #QBL358 - 341616 View Asset" at bounding box center [898, 447] width 1339 height 596
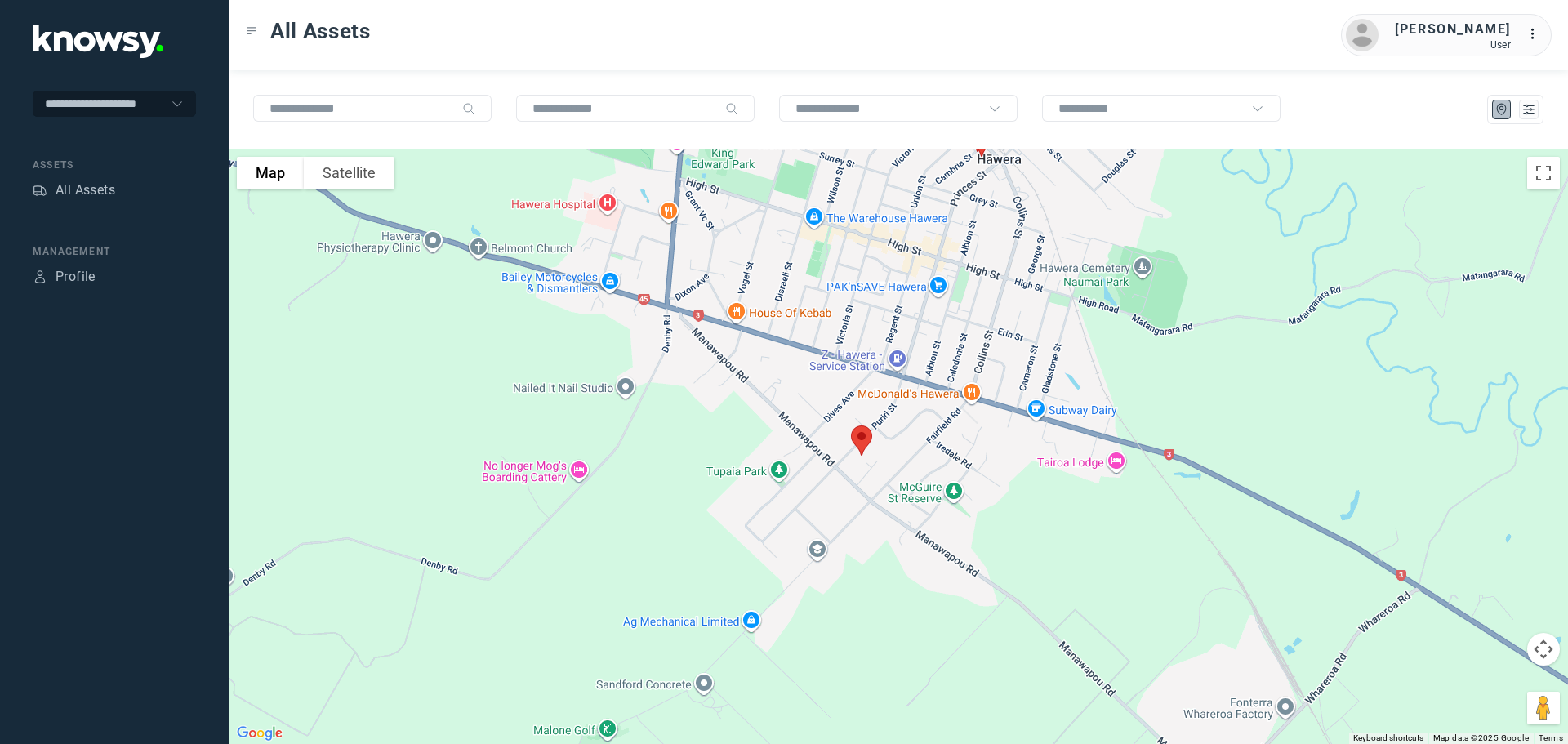
click at [864, 442] on img at bounding box center [861, 441] width 34 height 43
click at [926, 335] on button "Close" at bounding box center [915, 349] width 40 height 40
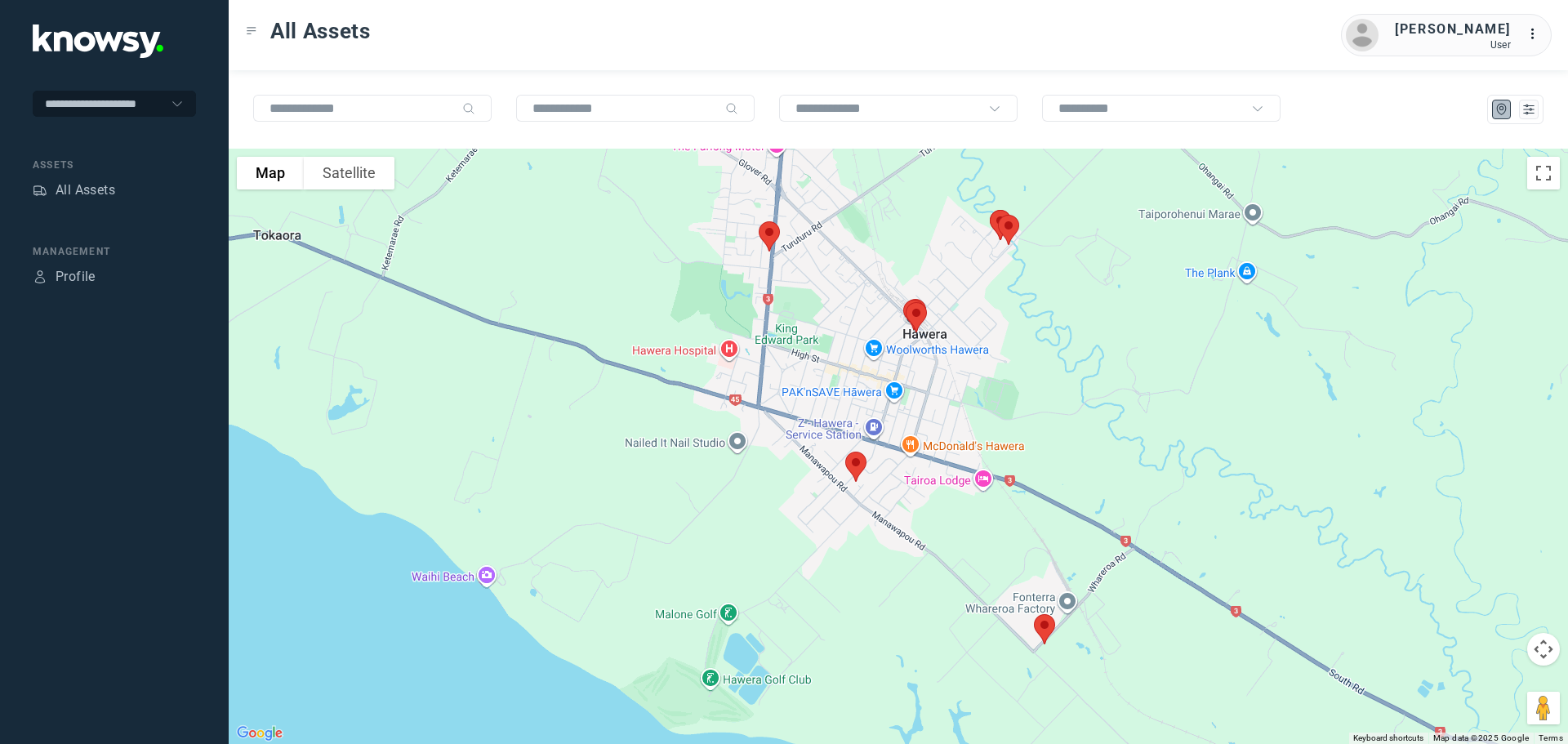
click at [1044, 627] on img at bounding box center [1044, 629] width 34 height 43
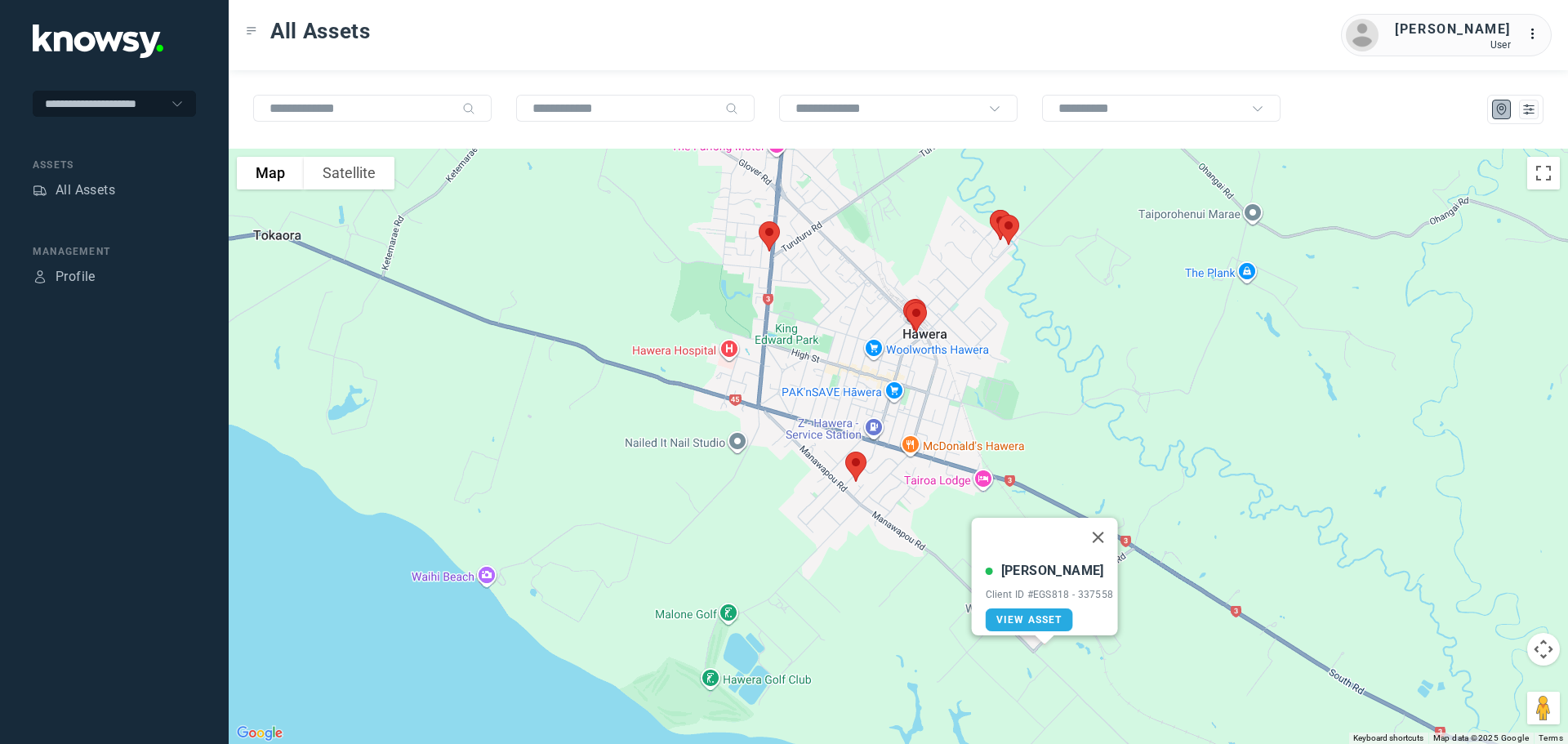
click at [1105, 521] on button "Close" at bounding box center [1097, 537] width 40 height 40
